Goal: Task Accomplishment & Management: Use online tool/utility

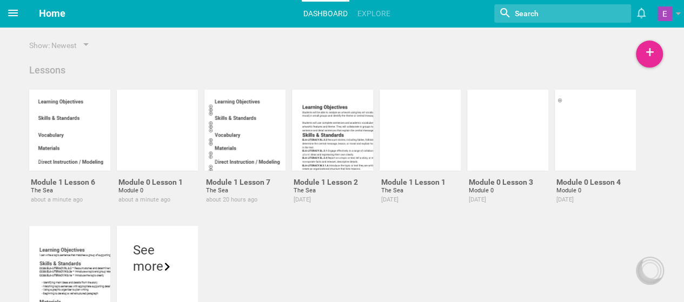
click at [12, 15] on icon at bounding box center [13, 13] width 10 height 6
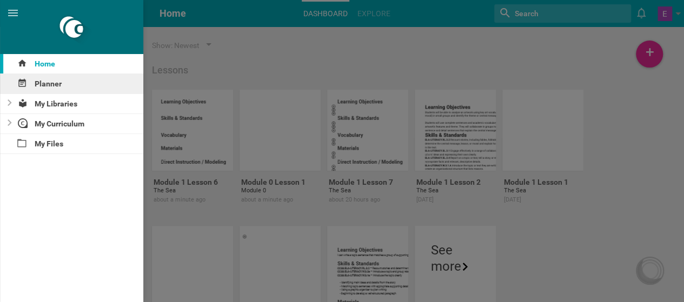
click at [46, 81] on div "Planner" at bounding box center [71, 83] width 143 height 19
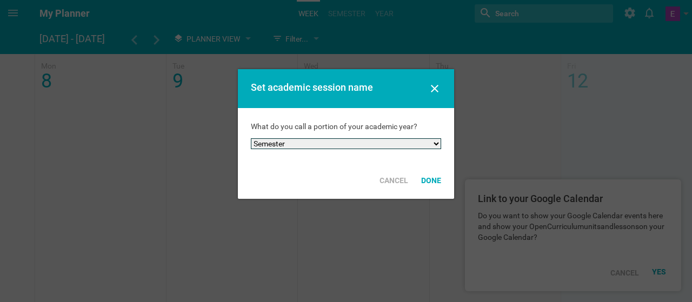
click at [271, 146] on select "Semester Term Quarter Session Period Trimester Other" at bounding box center [346, 143] width 190 height 11
select select "quarter"
click at [251, 138] on select "Semester Term Quarter Session Period Trimester Other" at bounding box center [346, 143] width 190 height 11
click at [425, 178] on div "Done" at bounding box center [431, 181] width 33 height 24
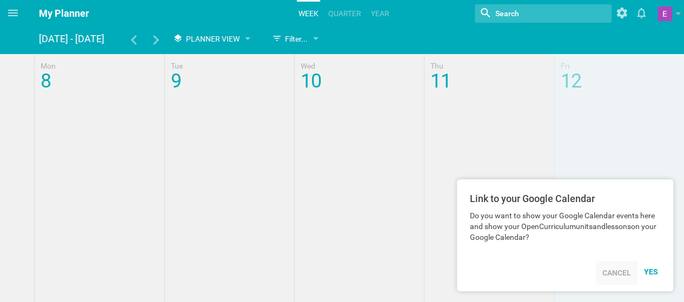
click at [614, 274] on div "Cancel" at bounding box center [617, 273] width 42 height 24
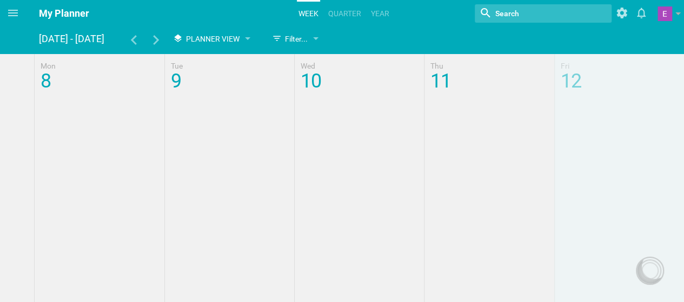
click at [155, 39] on icon at bounding box center [156, 40] width 10 height 10
click at [205, 38] on span "Planner View" at bounding box center [213, 39] width 54 height 9
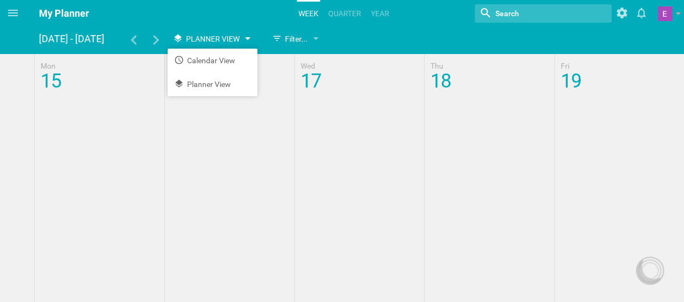
click at [205, 38] on span "Planner View" at bounding box center [213, 39] width 54 height 9
